Goal: Task Accomplishment & Management: Complete application form

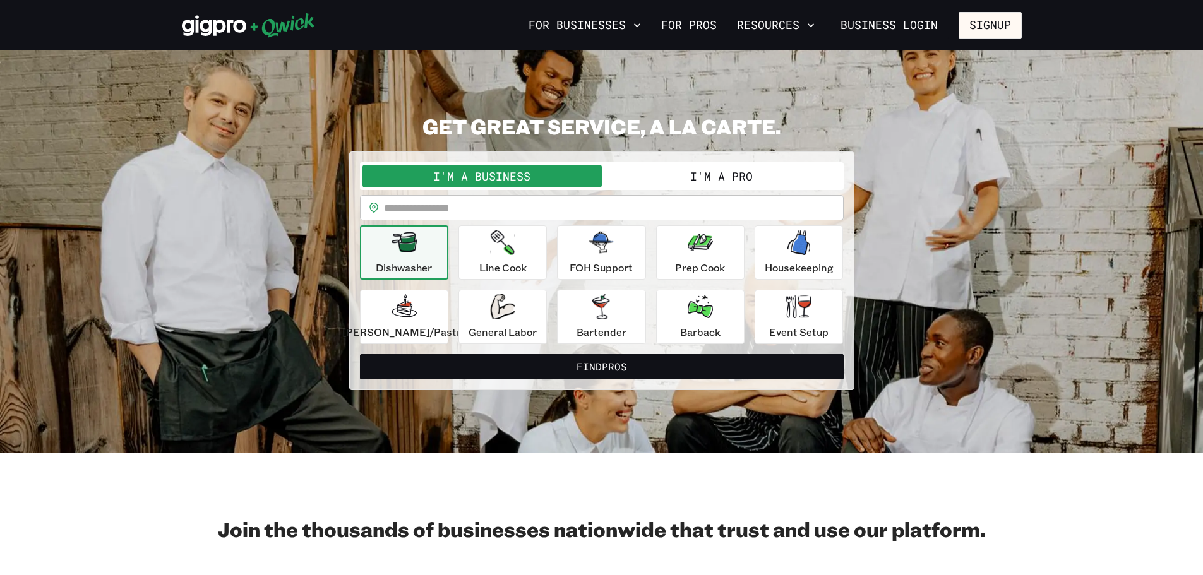
click at [686, 175] on button "I'm a Pro" at bounding box center [721, 176] width 239 height 23
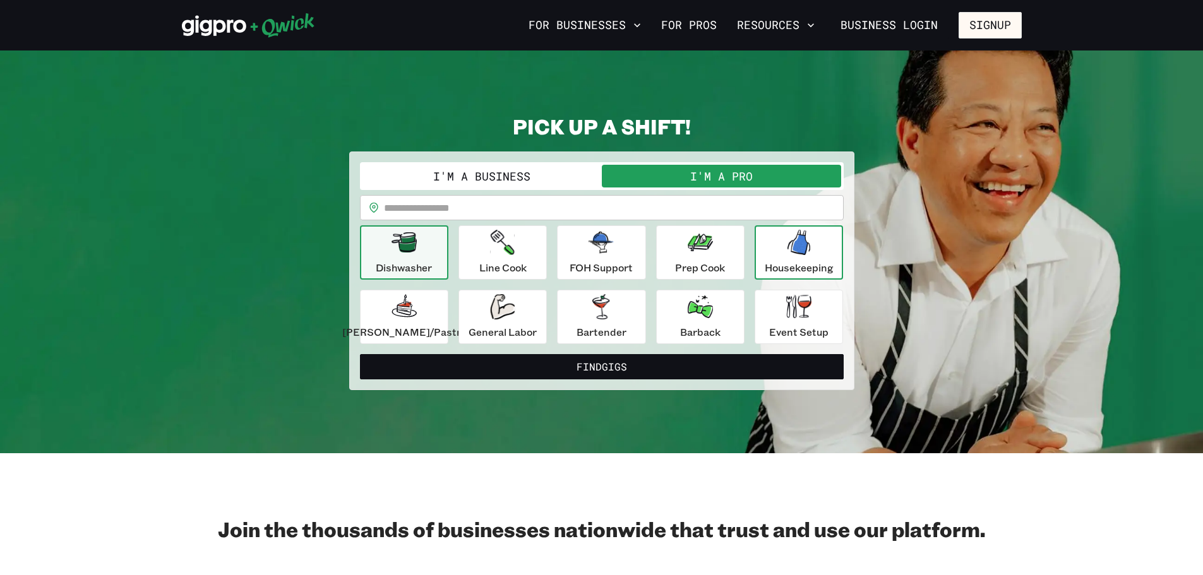
click at [793, 255] on icon "button" at bounding box center [799, 242] width 23 height 25
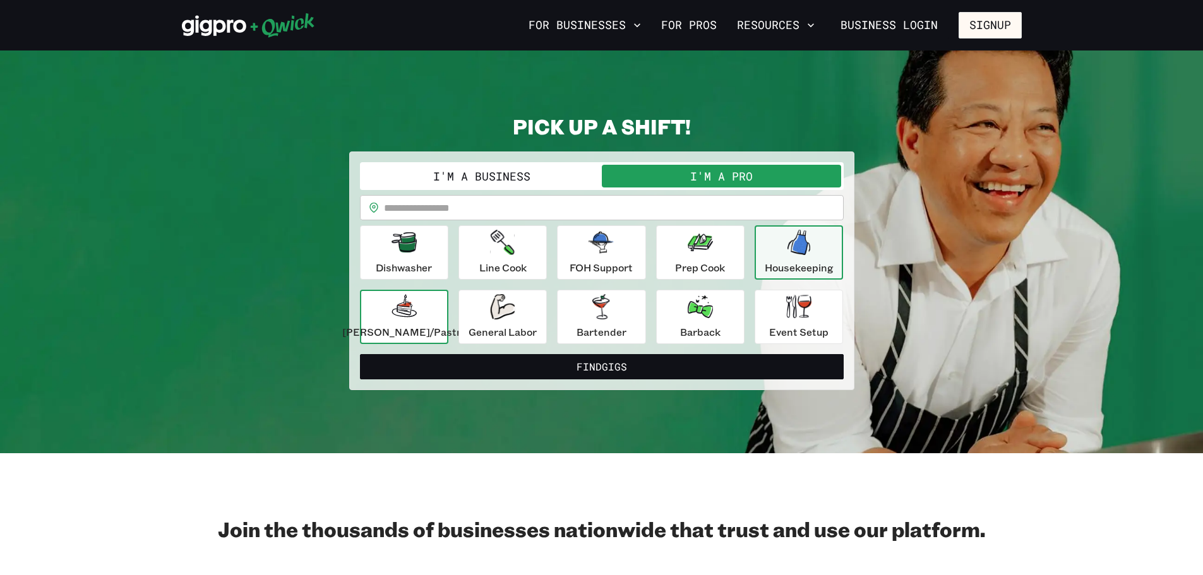
click at [414, 340] on p "[PERSON_NAME]/Pastry" at bounding box center [404, 332] width 124 height 15
click at [796, 255] on icon "button" at bounding box center [799, 242] width 23 height 25
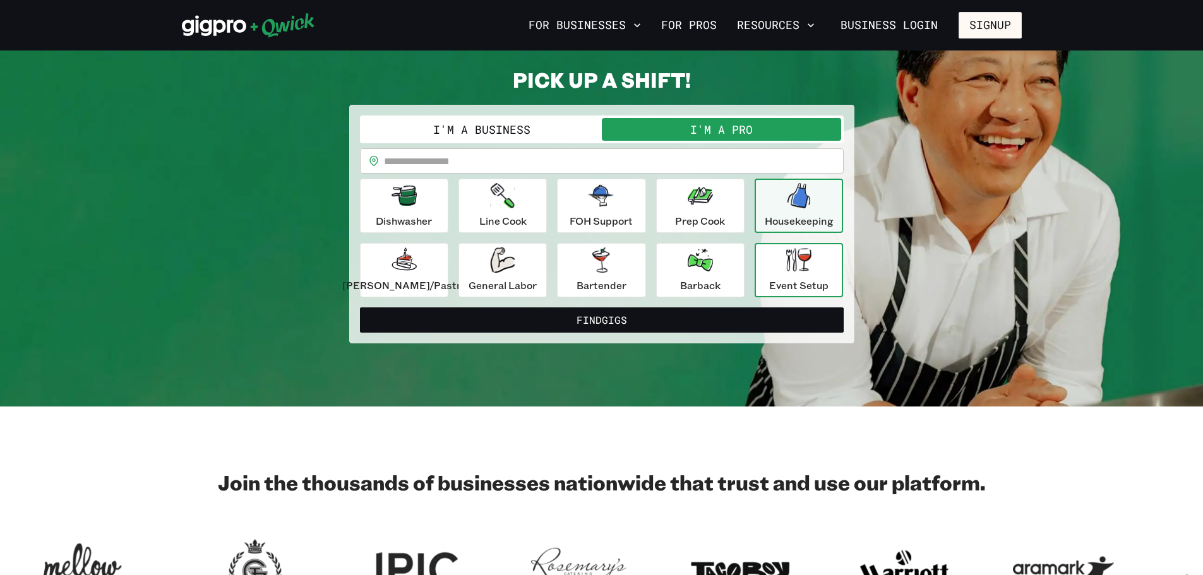
scroll to position [189, 0]
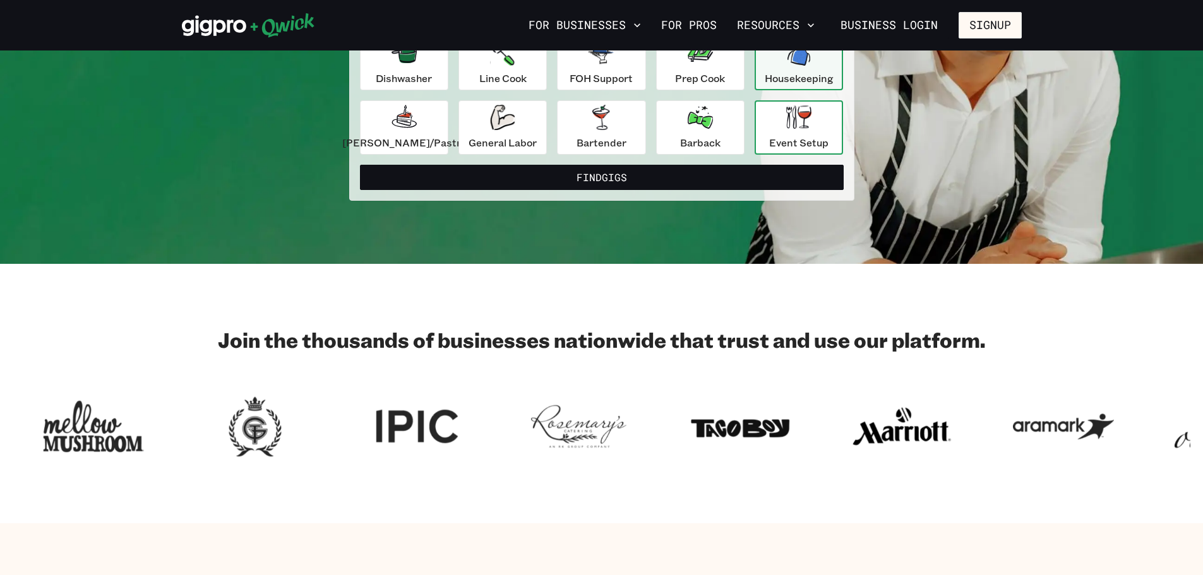
click at [829, 148] on div "Event Setup" at bounding box center [798, 127] width 59 height 45
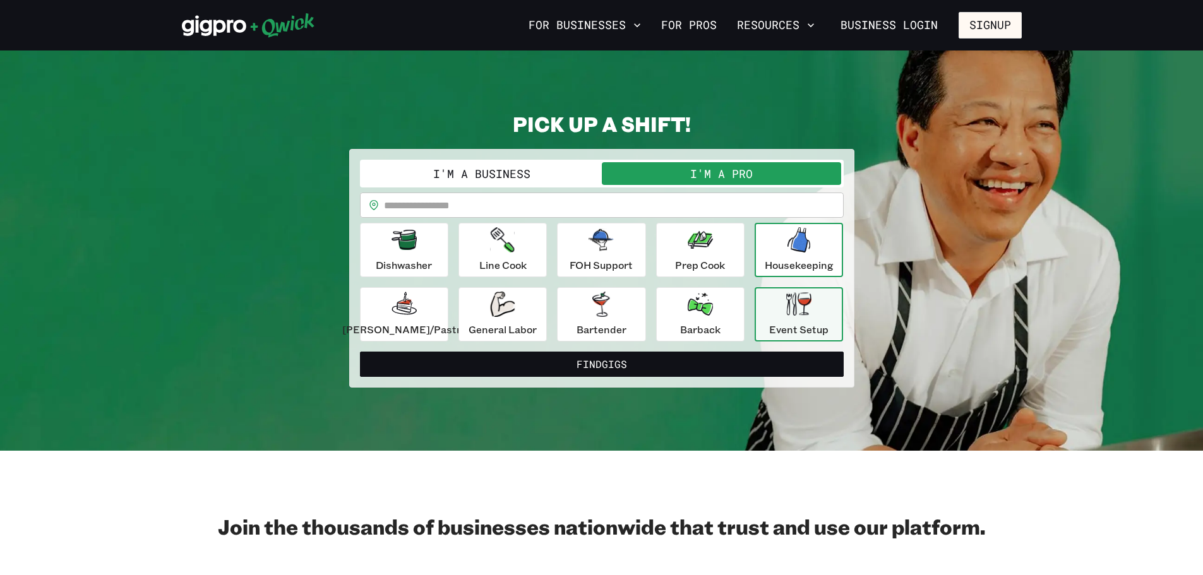
scroll to position [0, 0]
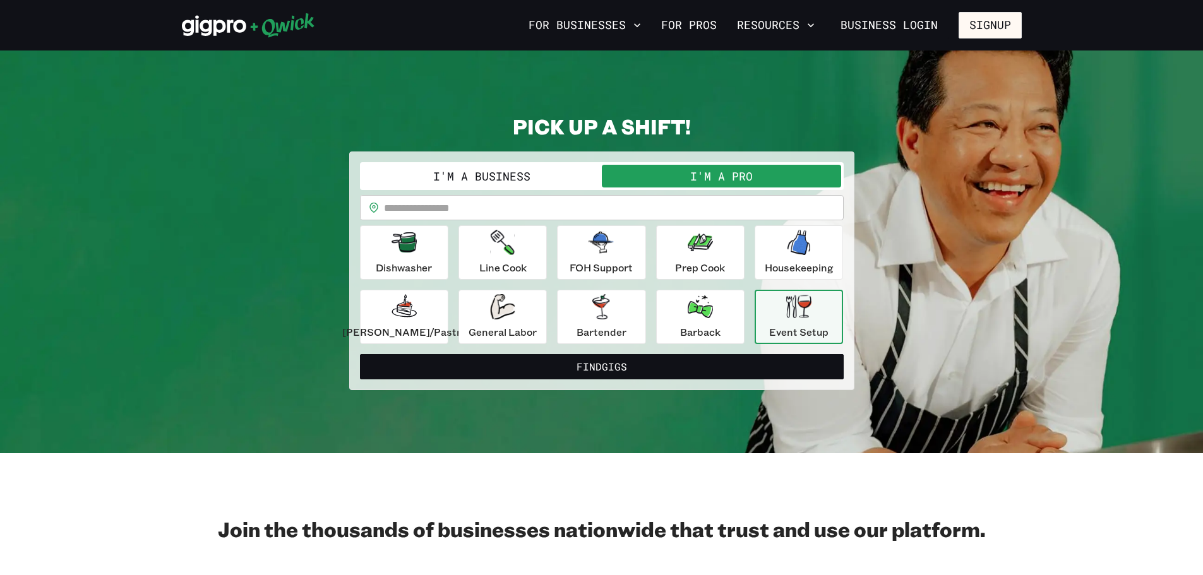
click at [726, 214] on input "text" at bounding box center [614, 207] width 460 height 25
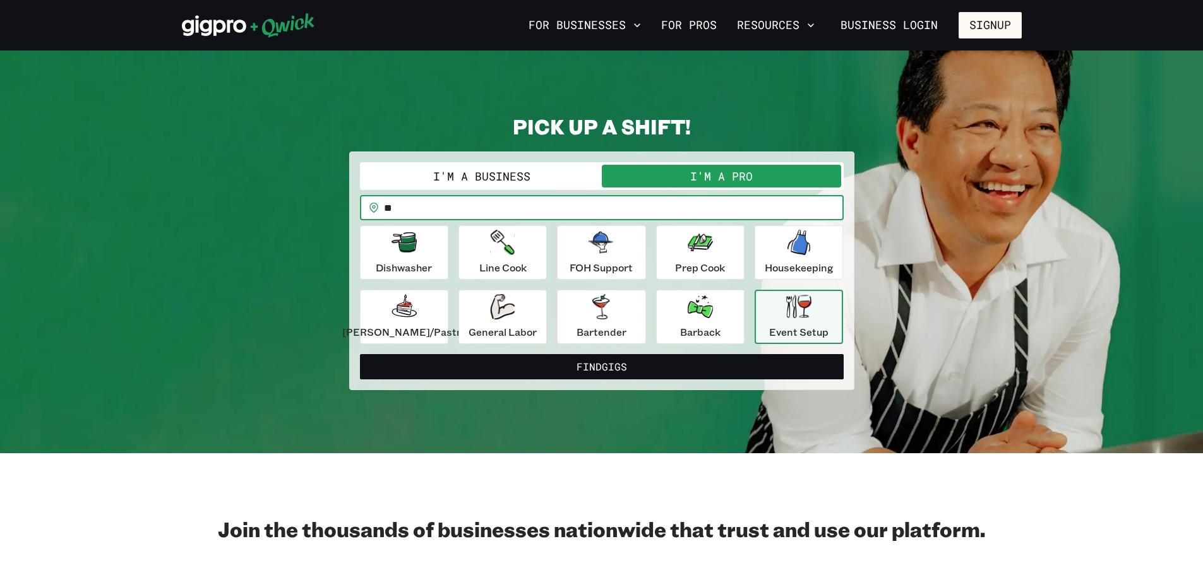
type input "*"
type input "*****"
click at [360, 354] on button "Find Gigs" at bounding box center [602, 366] width 484 height 25
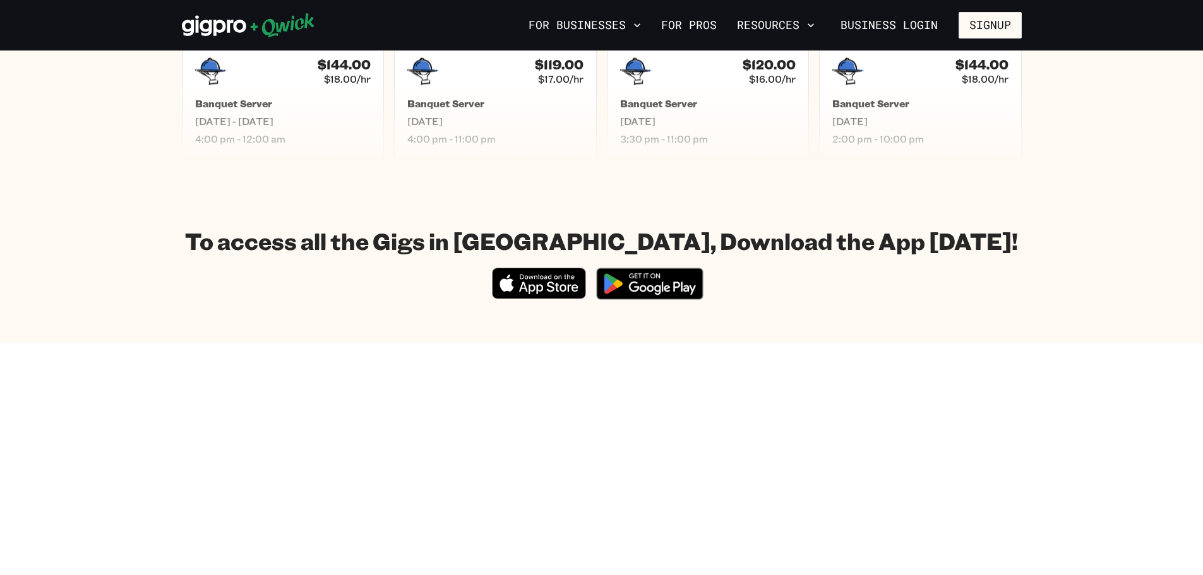
scroll to position [379, 0]
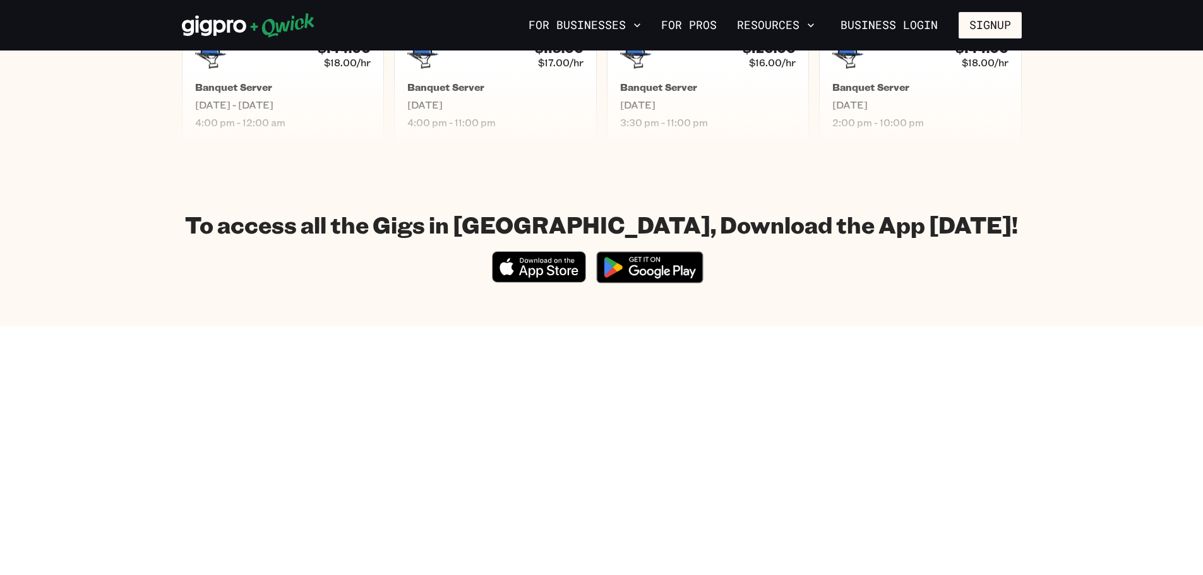
click at [997, 16] on button "Filter by position" at bounding box center [942, 3] width 160 height 25
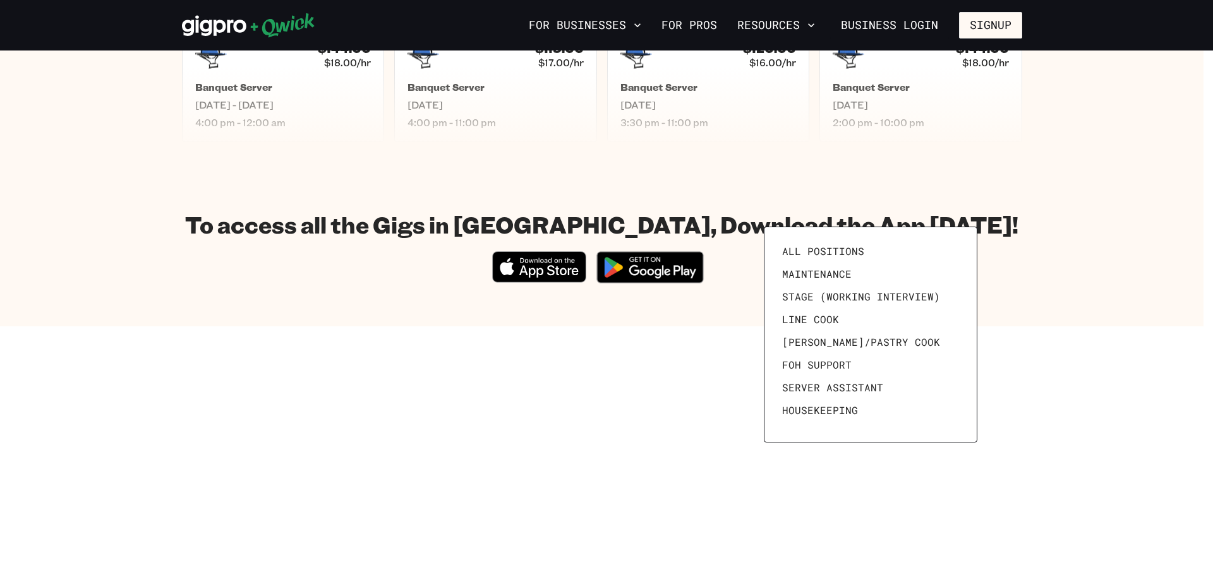
click at [997, 214] on div at bounding box center [606, 287] width 1213 height 575
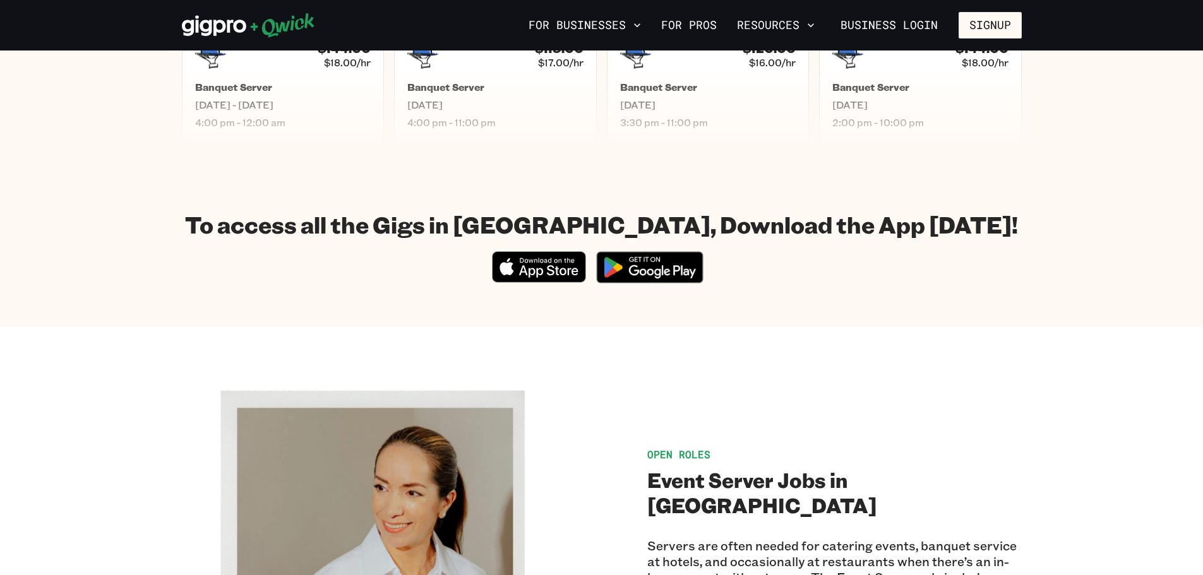
click at [950, 16] on button "Filter by position" at bounding box center [942, 3] width 160 height 25
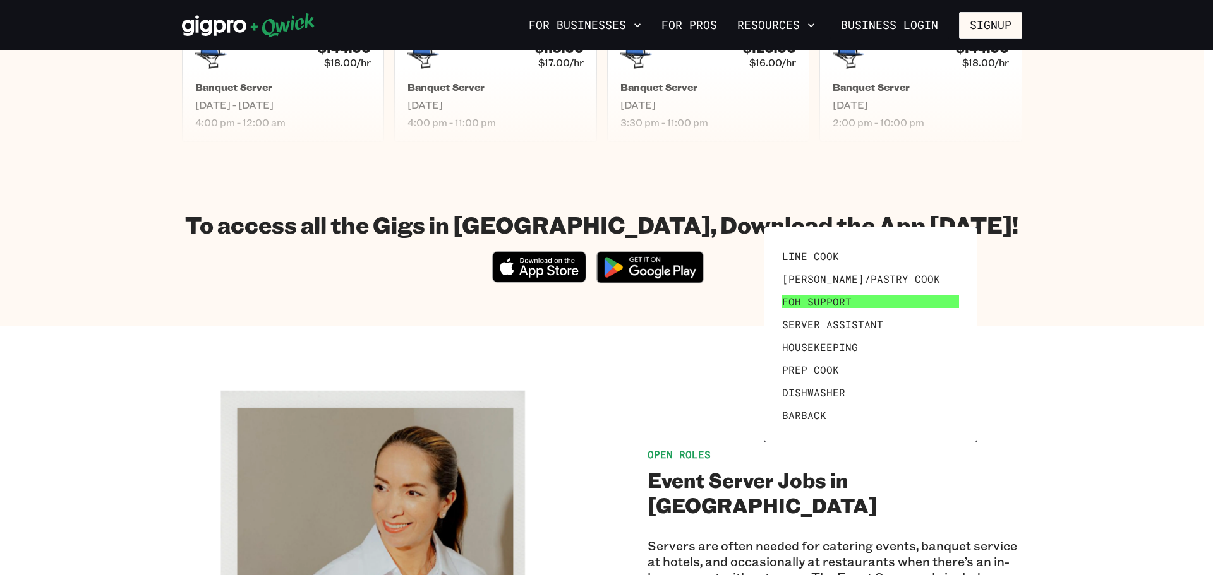
scroll to position [126, 0]
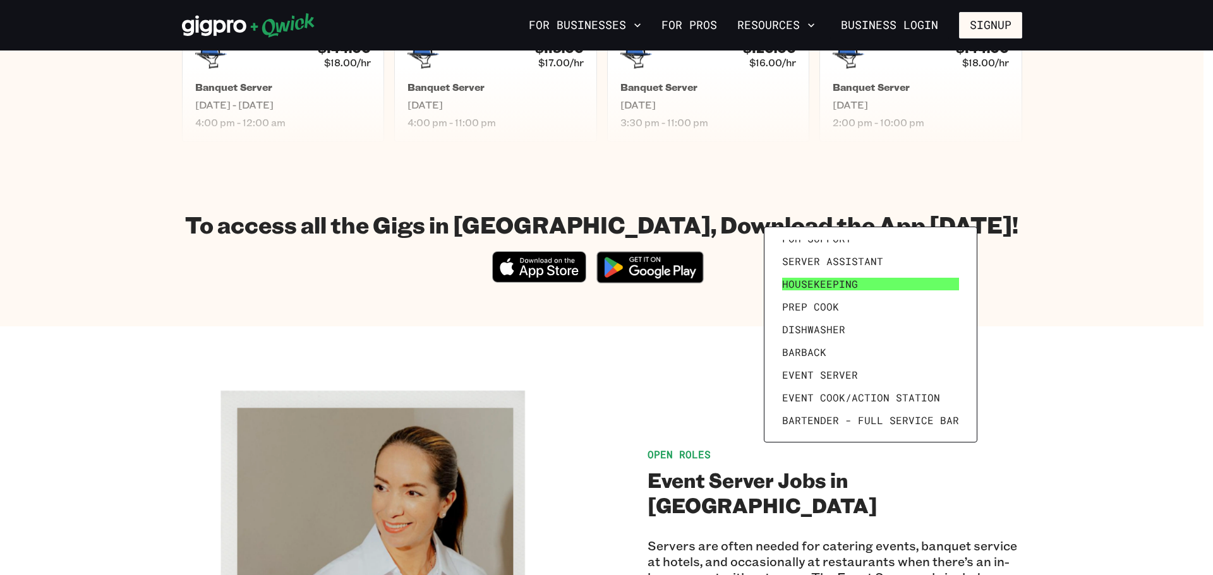
click at [920, 296] on link "Housekeeping" at bounding box center [870, 284] width 187 height 23
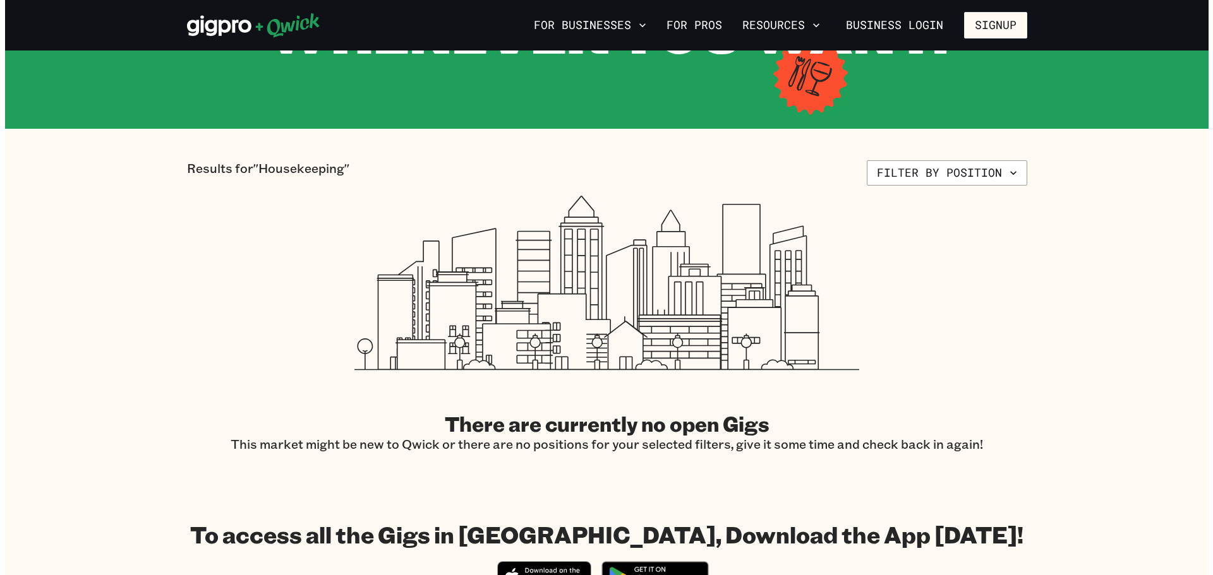
scroll to position [189, 0]
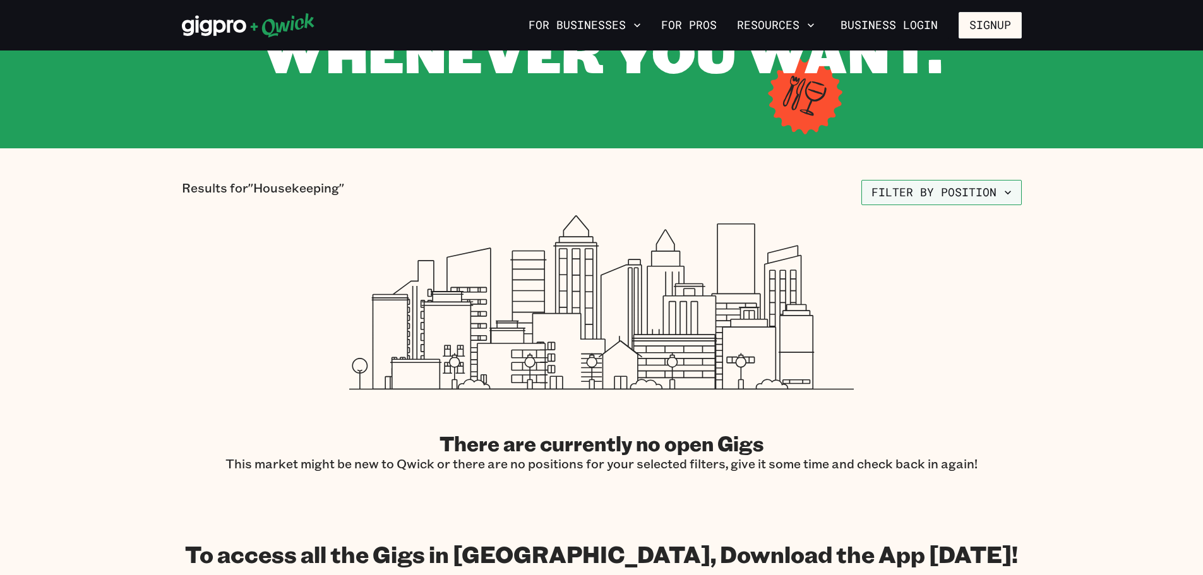
click at [962, 205] on button "Filter by position" at bounding box center [942, 192] width 160 height 25
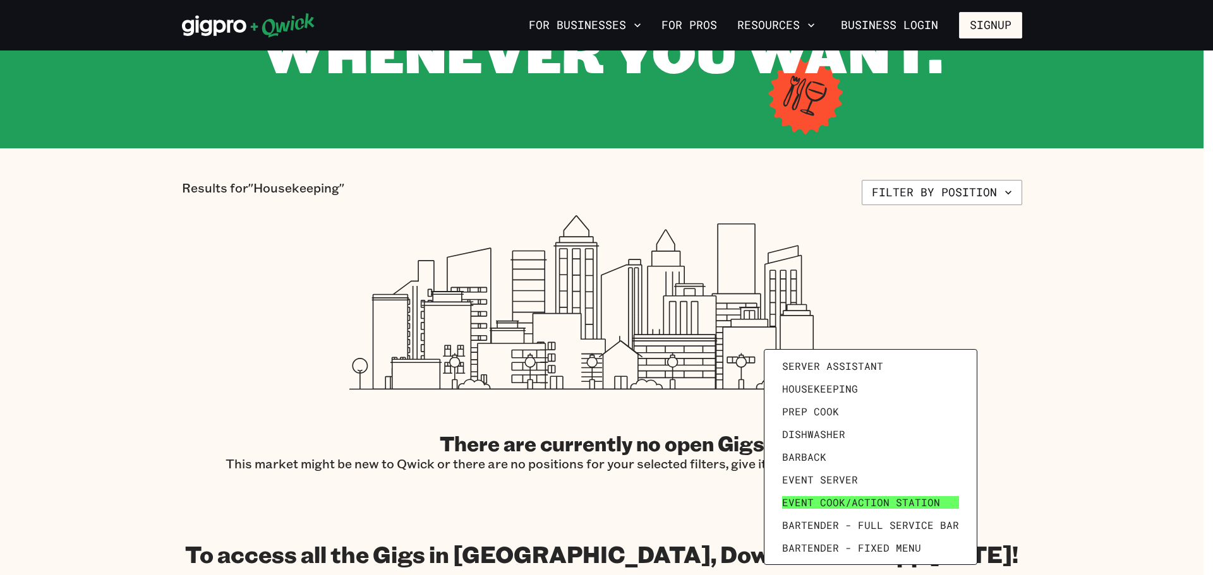
scroll to position [0, 0]
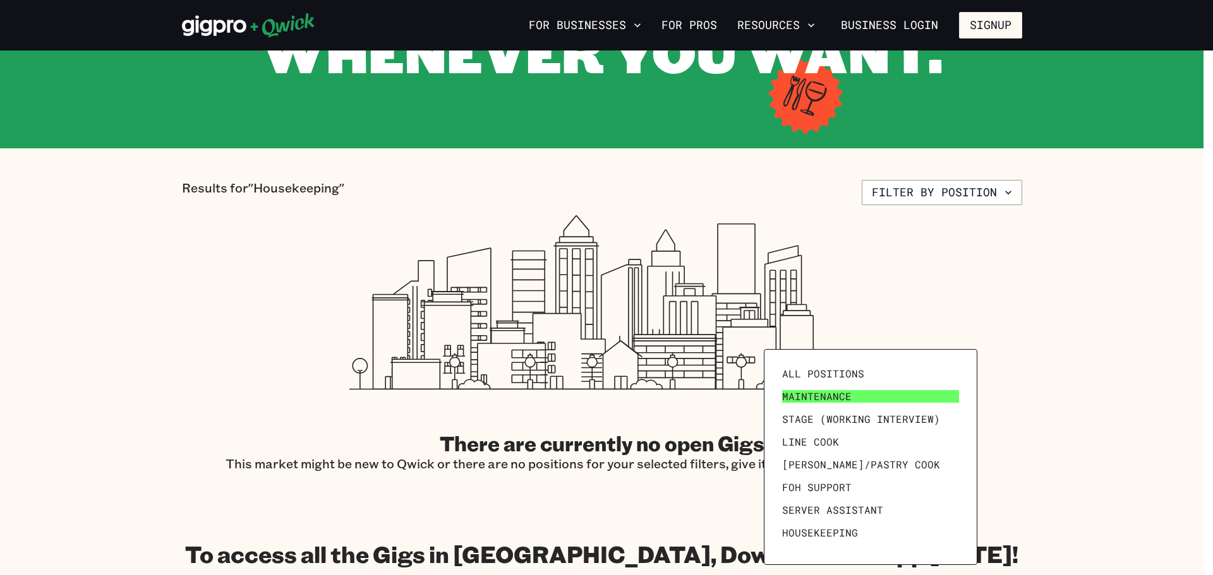
click at [851, 397] on span "Maintenance" at bounding box center [816, 396] width 69 height 13
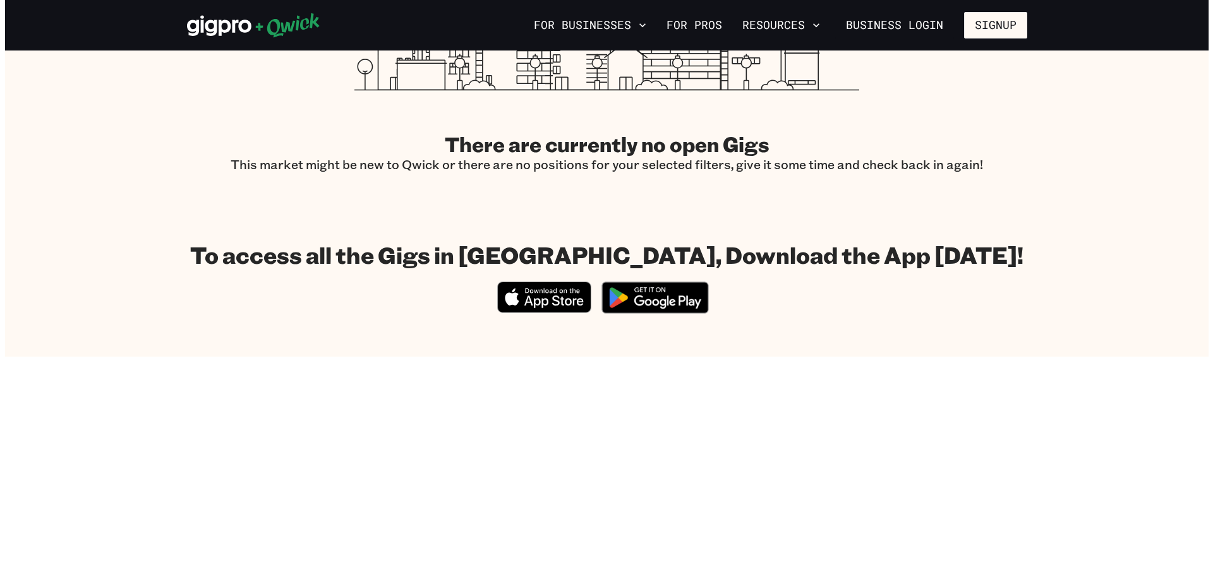
scroll to position [505, 0]
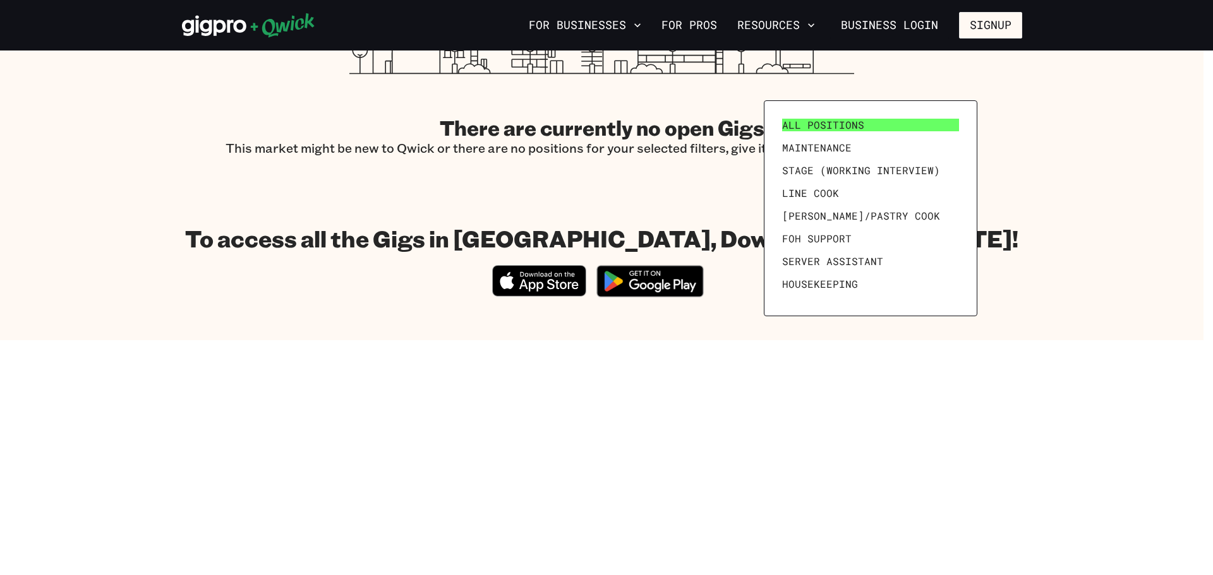
click at [884, 128] on link "All Positions" at bounding box center [870, 125] width 187 height 23
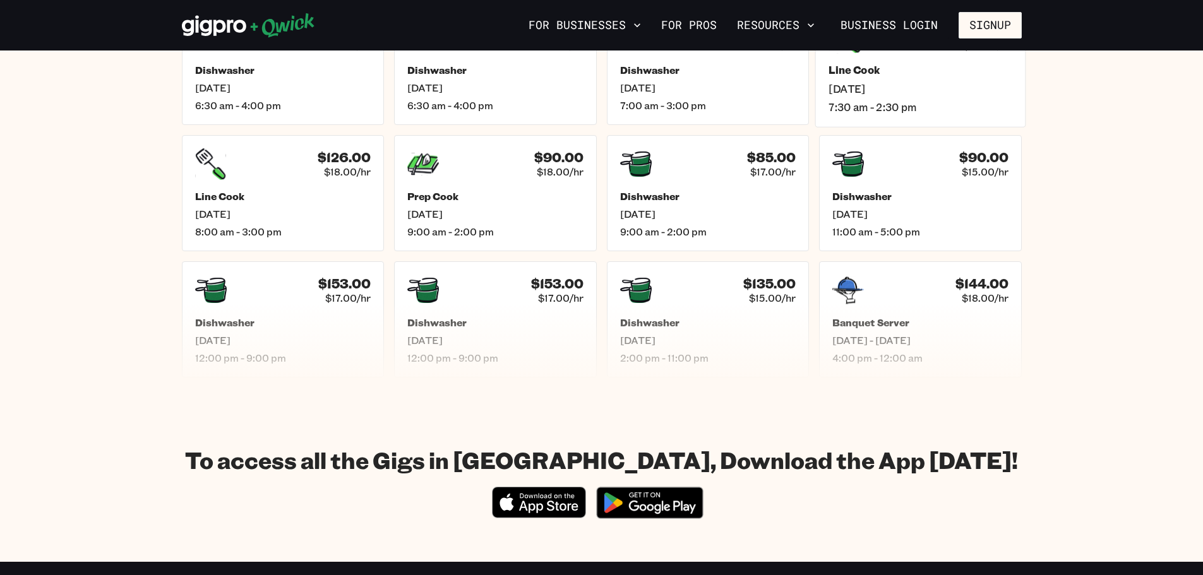
scroll to position [632, 0]
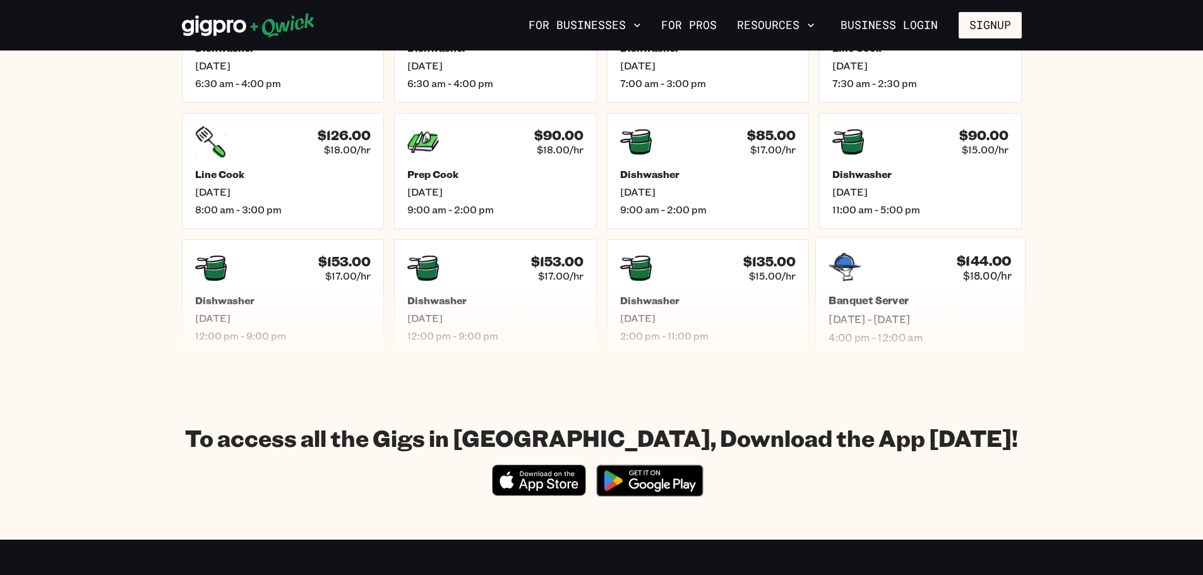
click at [925, 308] on h5 "Banquet Server" at bounding box center [920, 300] width 183 height 13
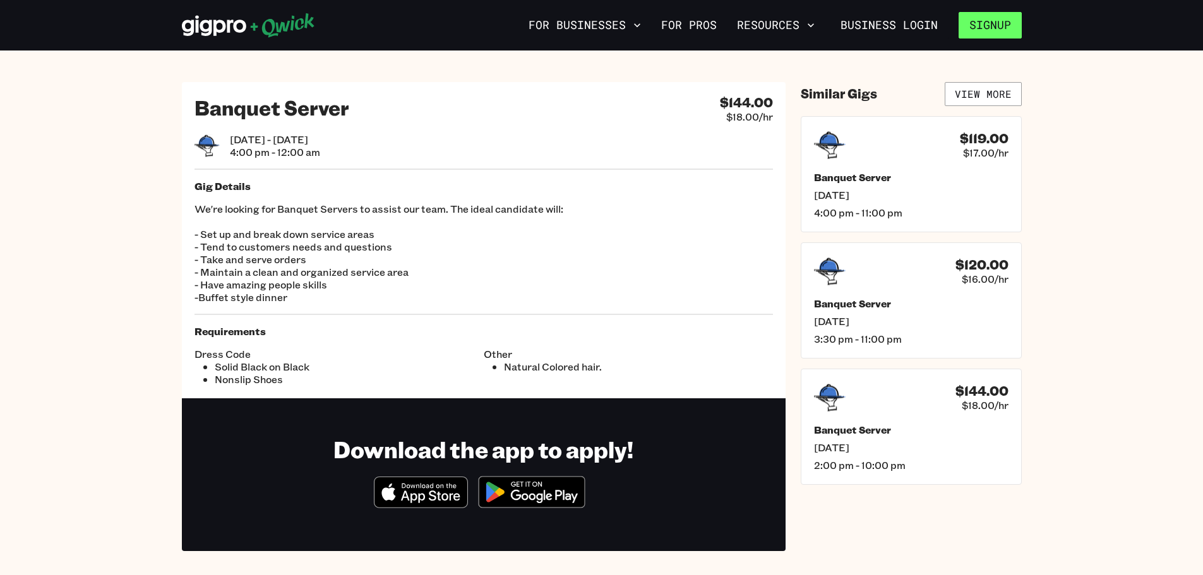
click at [990, 19] on button "Signup" at bounding box center [990, 25] width 63 height 27
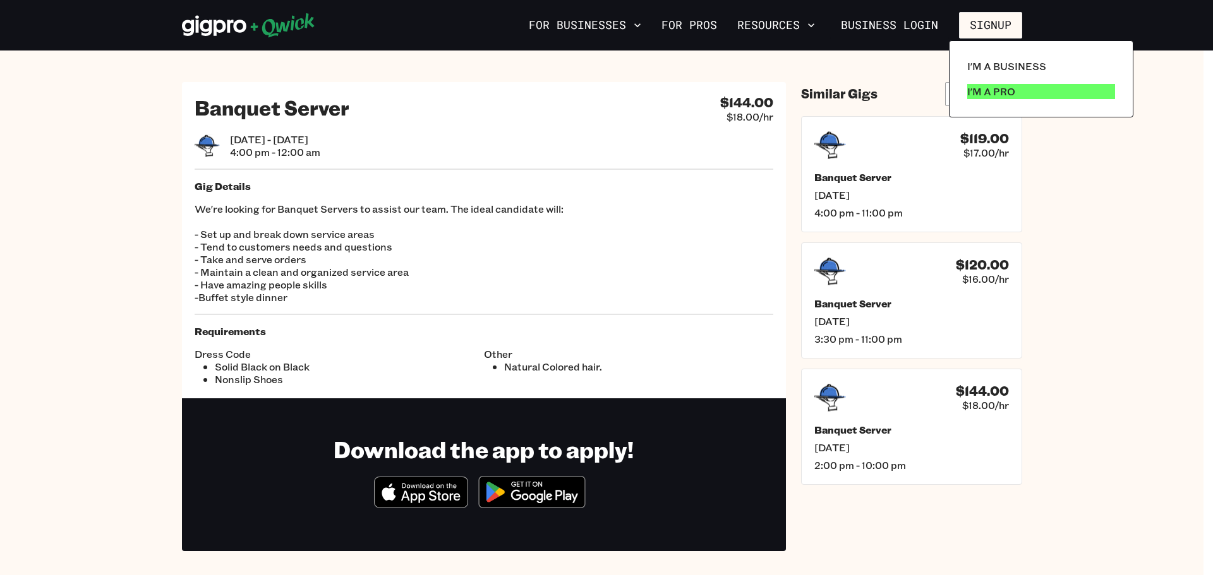
click at [1015, 96] on p "I'm a Pro" at bounding box center [991, 91] width 48 height 15
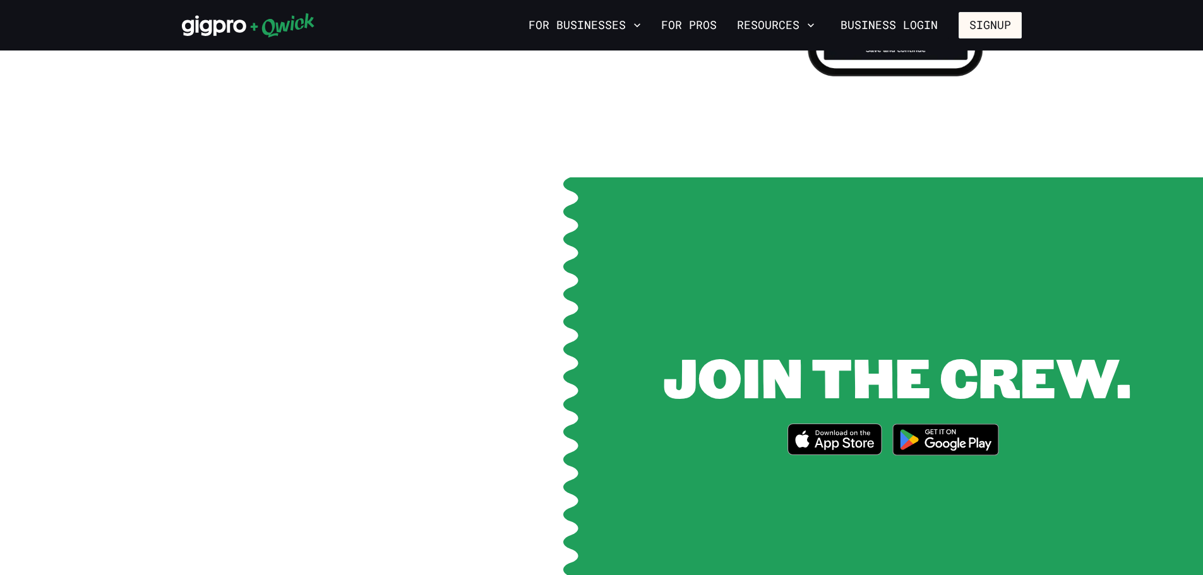
scroll to position [1453, 0]
